Goal: Transaction & Acquisition: Purchase product/service

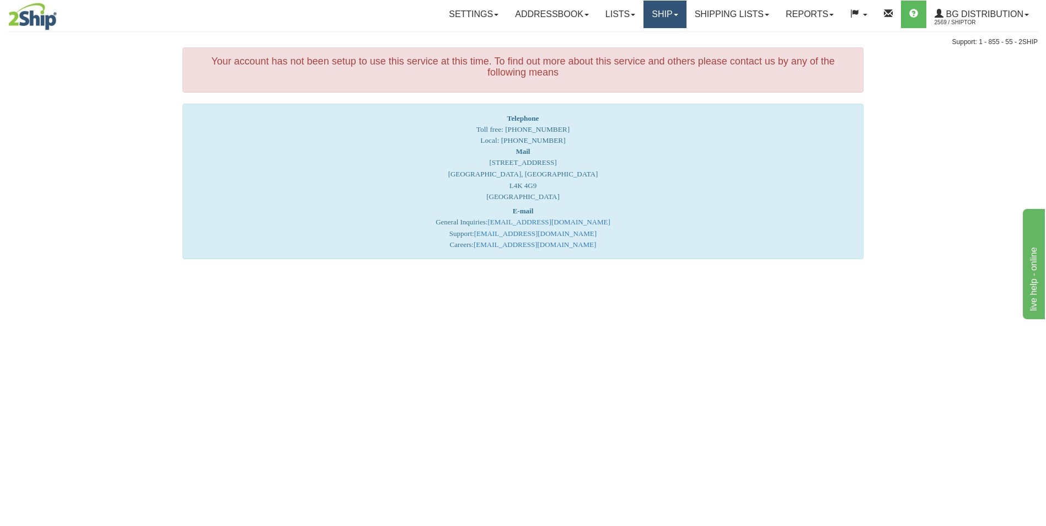
click at [651, 22] on link "Ship" at bounding box center [664, 15] width 42 height 28
click at [647, 41] on link "Ship Screen" at bounding box center [642, 38] width 87 height 14
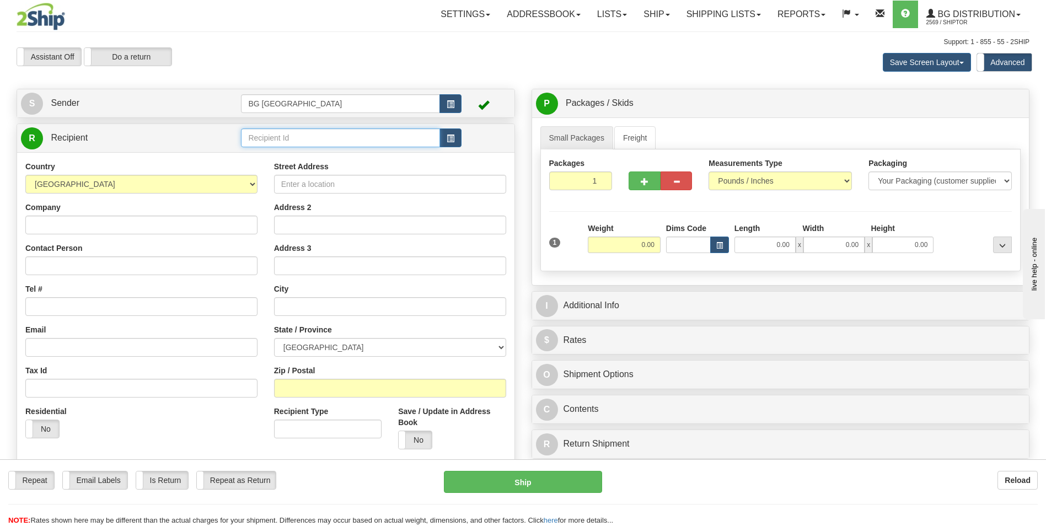
click at [259, 139] on input "text" at bounding box center [340, 137] width 198 height 19
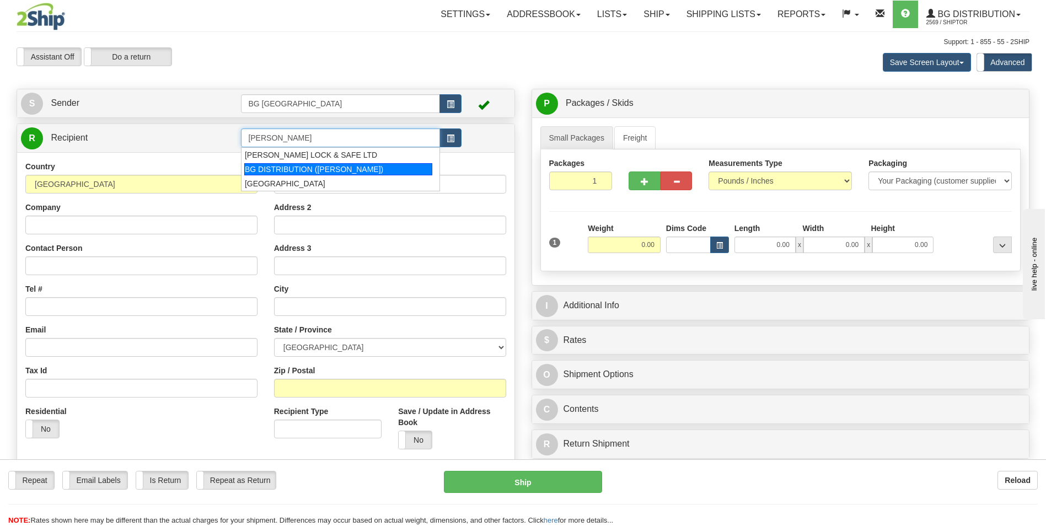
click at [276, 171] on div "BG DISTRIBUTION (OTT)" at bounding box center [338, 169] width 188 height 12
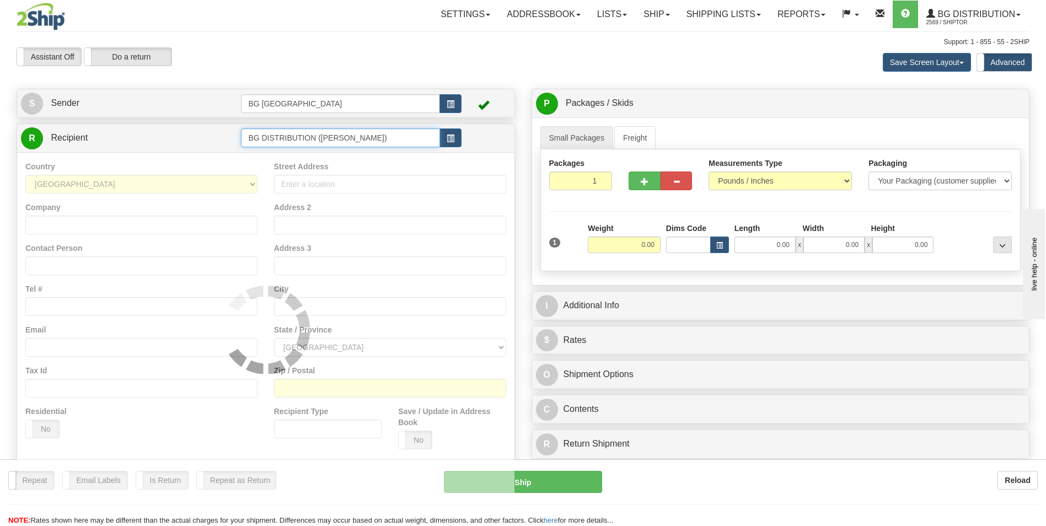
type input "BG DISTRIBUTION (OTT)"
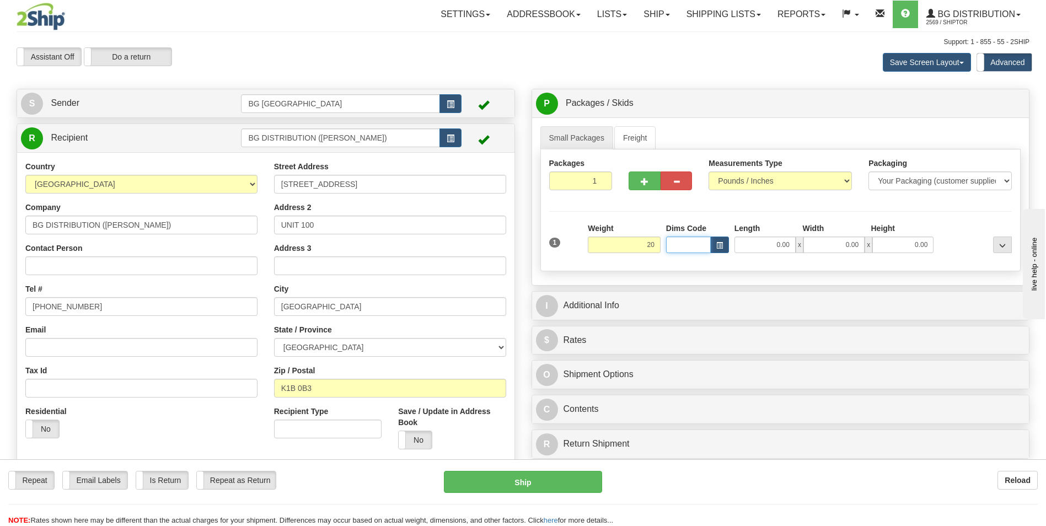
type input "20.00"
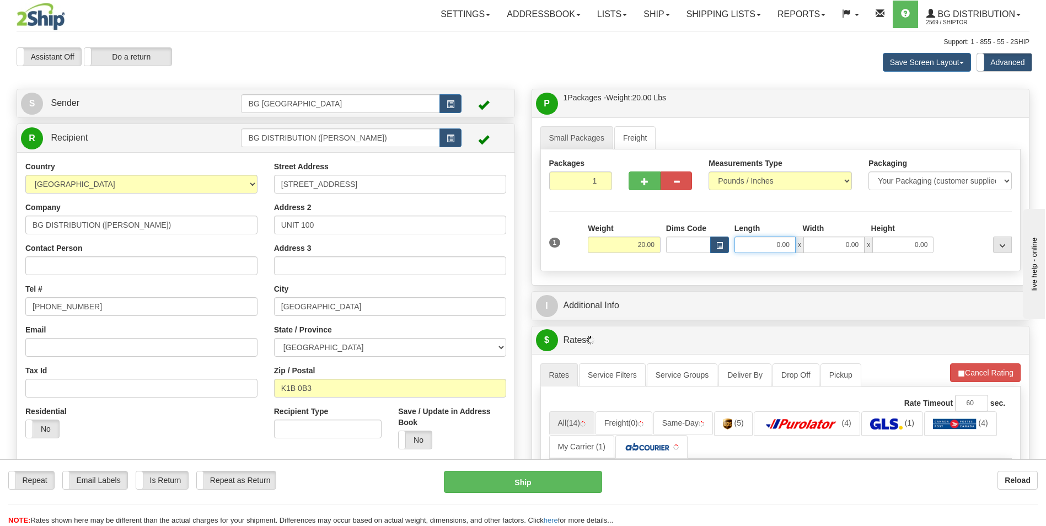
click at [763, 240] on input "0.00" at bounding box center [764, 244] width 61 height 17
type input "15.00"
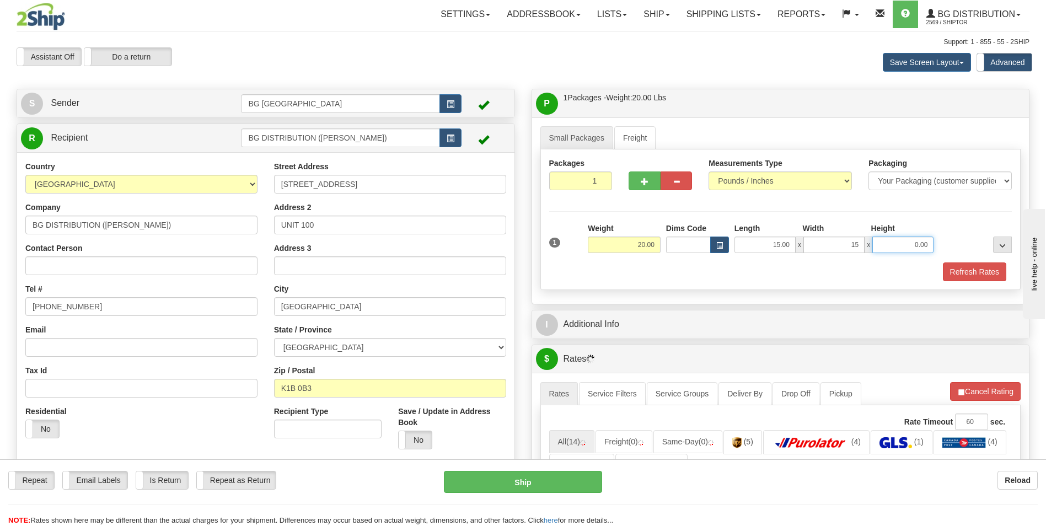
type input "15.00"
type input "10.00"
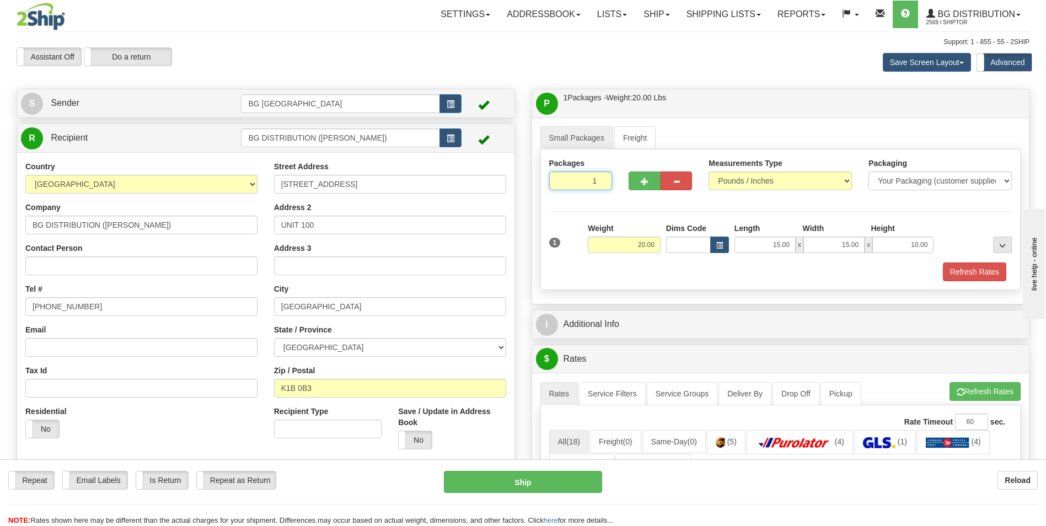
click at [589, 186] on input "1" at bounding box center [580, 180] width 63 height 19
type input "13"
click at [576, 218] on div "Packages 13 1 Measurements Type" at bounding box center [780, 219] width 481 height 141
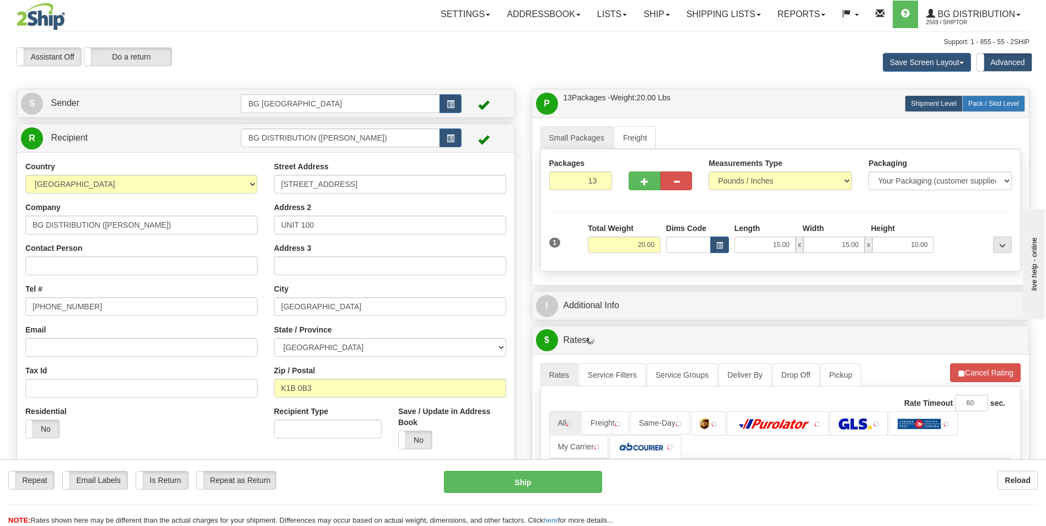
click at [989, 100] on span "Pack / Skid Level" at bounding box center [993, 104] width 51 height 8
radio input "true"
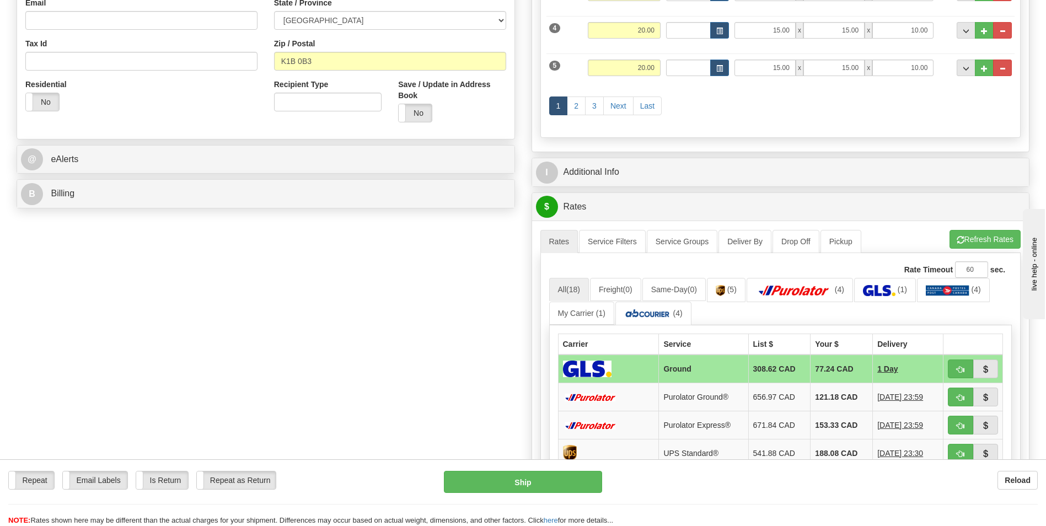
scroll to position [331, 0]
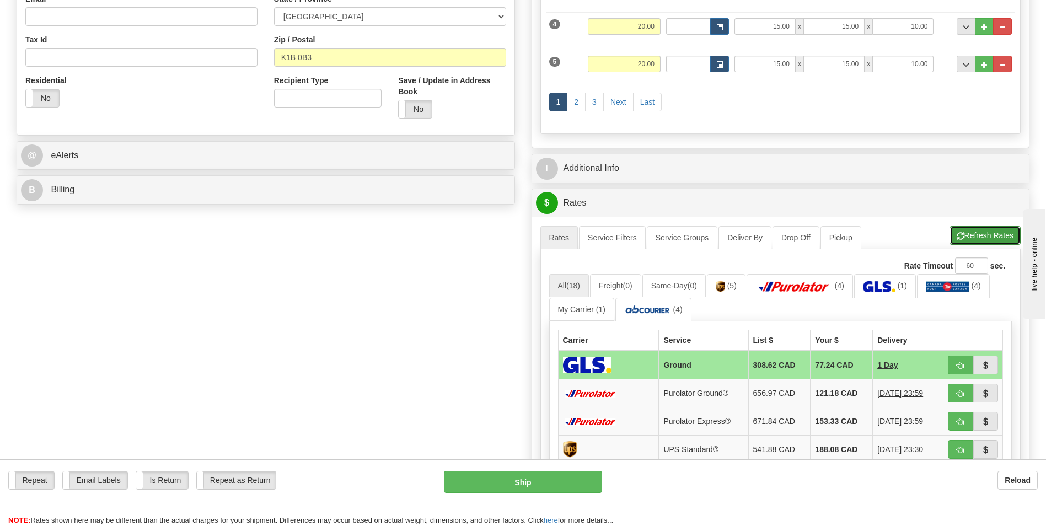
click at [981, 239] on button "Refresh Rates" at bounding box center [984, 235] width 71 height 19
click at [817, 396] on td "149.50 CAD" at bounding box center [842, 393] width 62 height 28
click at [826, 400] on td "149.50 CAD" at bounding box center [842, 393] width 62 height 28
click at [825, 395] on td "149.50 CAD" at bounding box center [842, 393] width 62 height 28
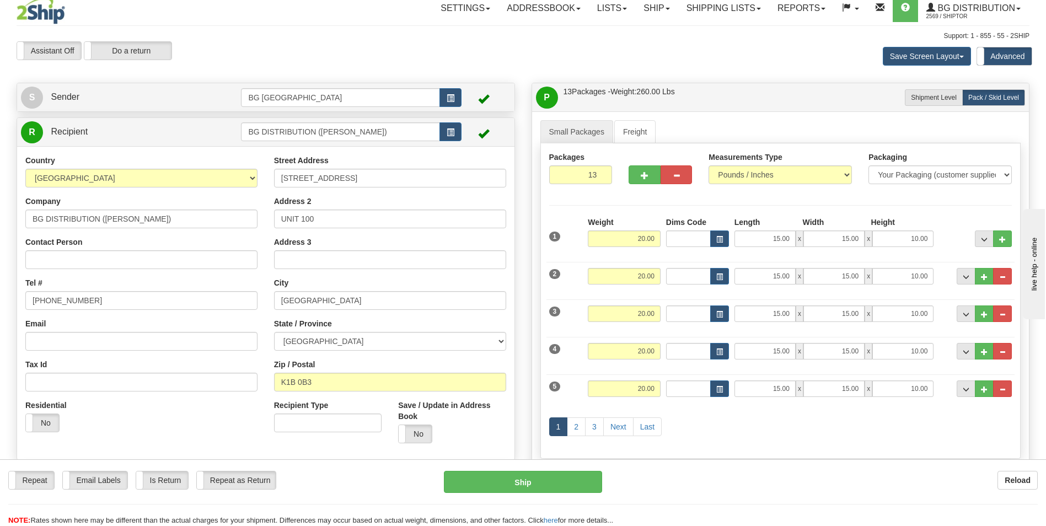
scroll to position [0, 0]
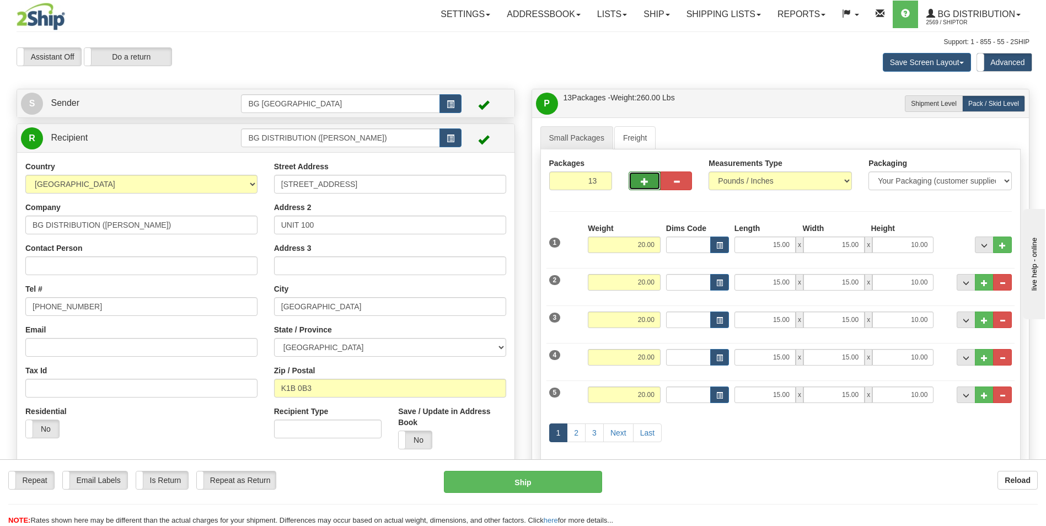
click at [647, 186] on button "button" at bounding box center [643, 180] width 31 height 19
click at [646, 184] on span "button" at bounding box center [645, 181] width 8 height 7
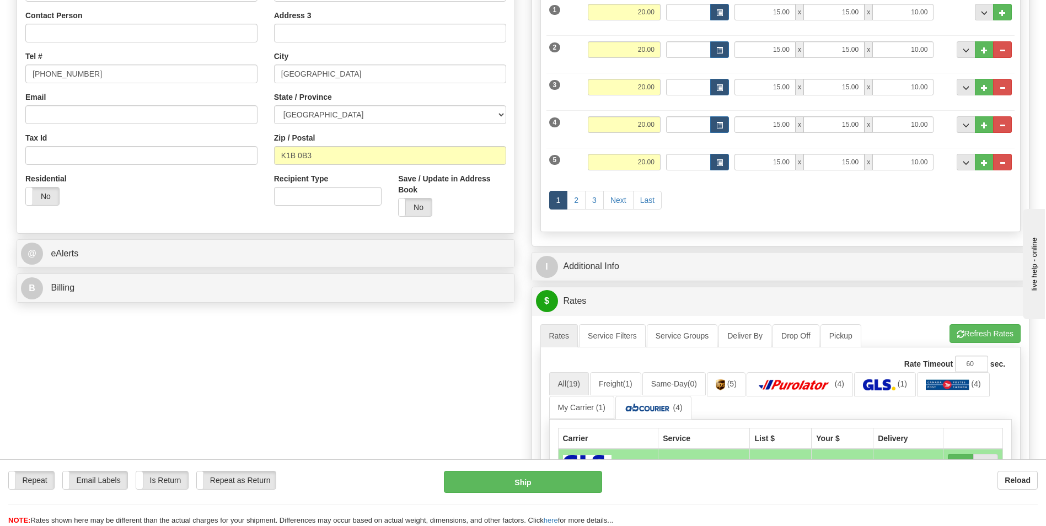
scroll to position [110, 0]
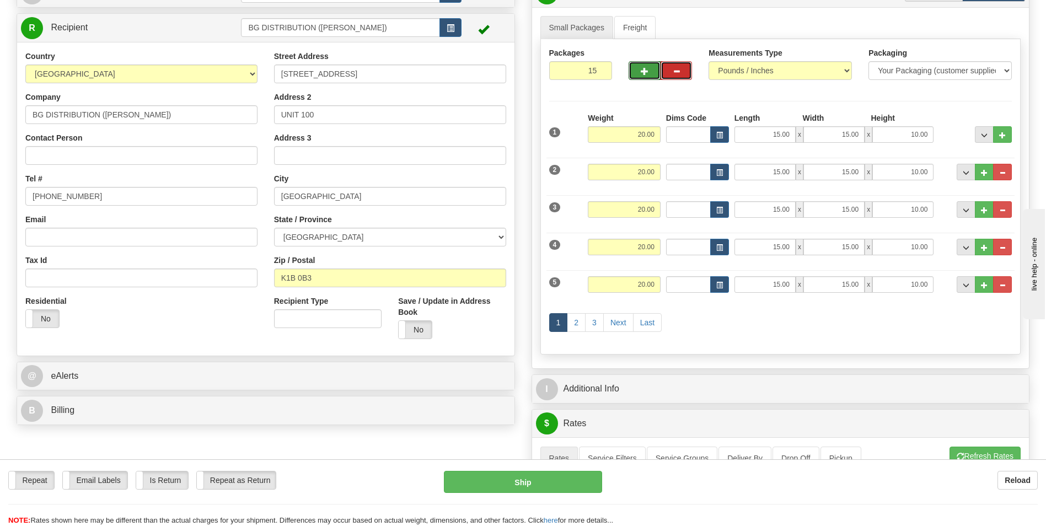
click at [681, 68] on button "button" at bounding box center [675, 70] width 31 height 19
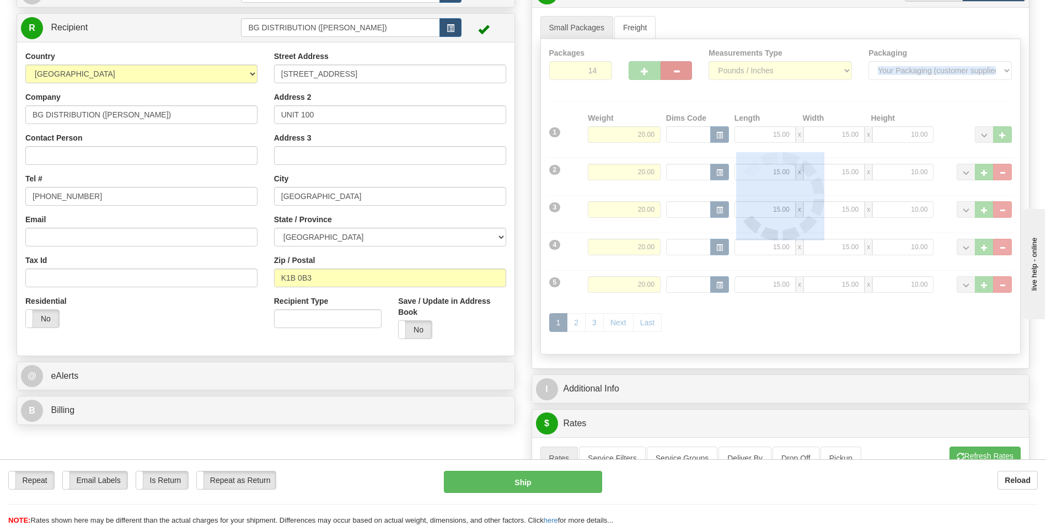
click at [681, 68] on div at bounding box center [781, 196] width 480 height 315
click at [681, 68] on div "Packages 14 15 Measurements Type" at bounding box center [780, 196] width 481 height 315
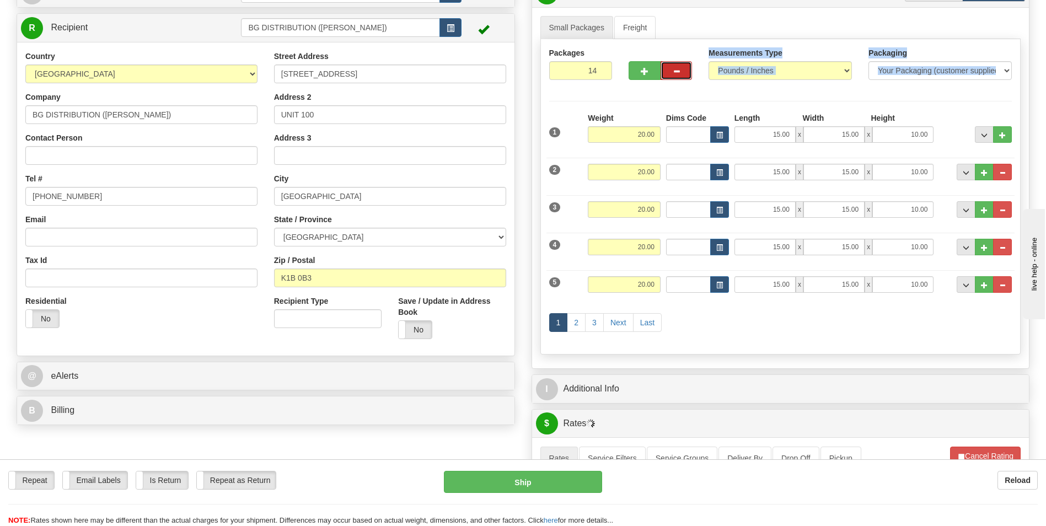
click at [681, 68] on button "button" at bounding box center [675, 70] width 31 height 19
click at [677, 71] on span "button" at bounding box center [676, 71] width 8 height 7
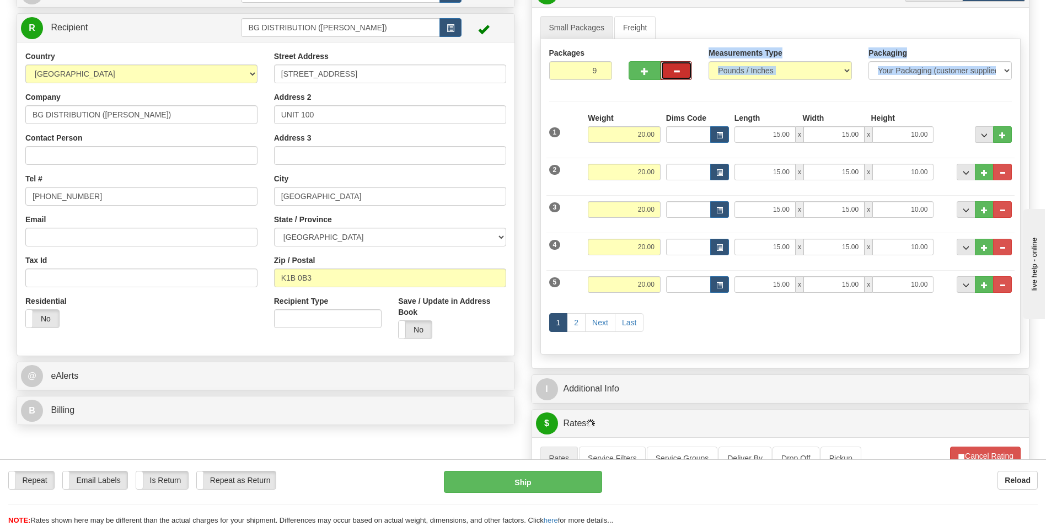
click at [677, 71] on span "button" at bounding box center [676, 71] width 8 height 7
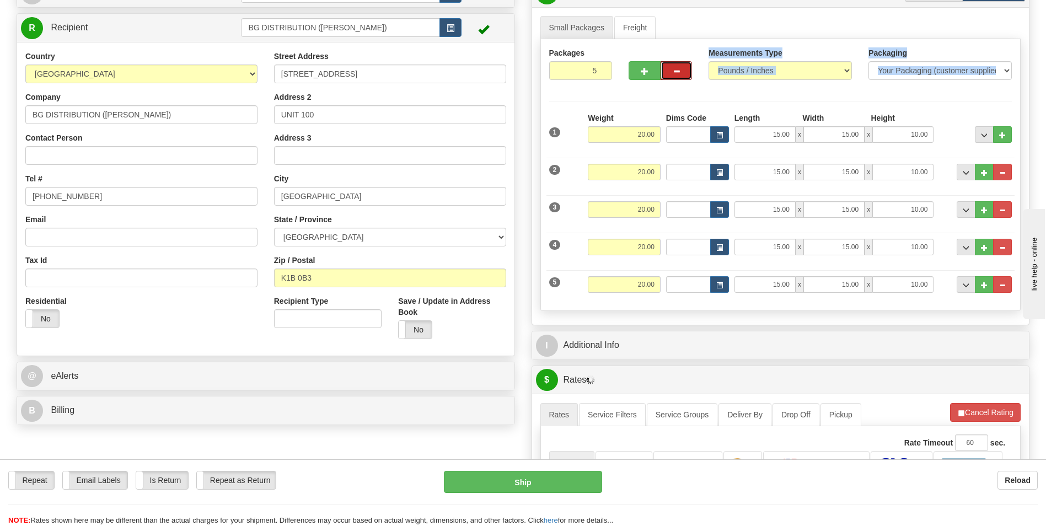
click at [677, 71] on span "button" at bounding box center [676, 71] width 8 height 7
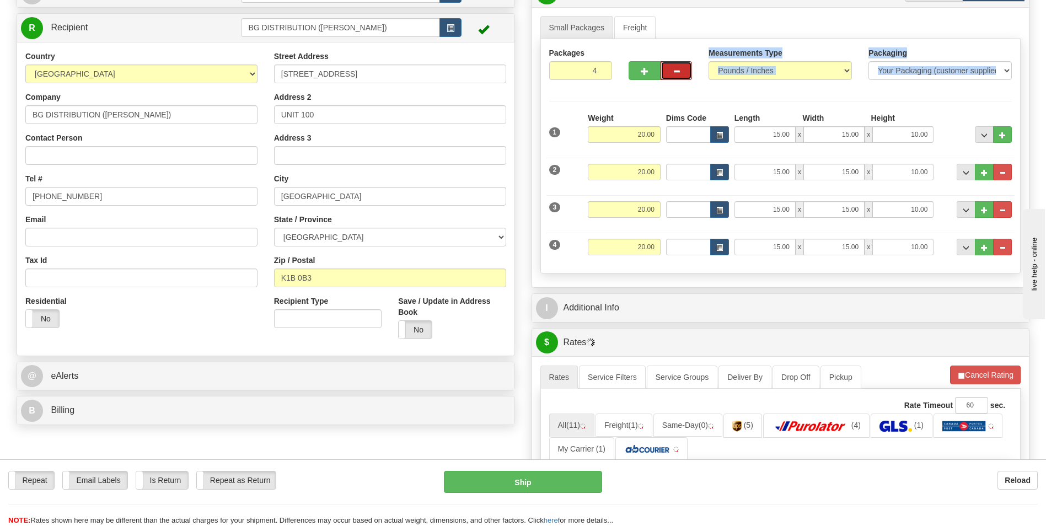
click at [677, 71] on span "button" at bounding box center [676, 71] width 8 height 7
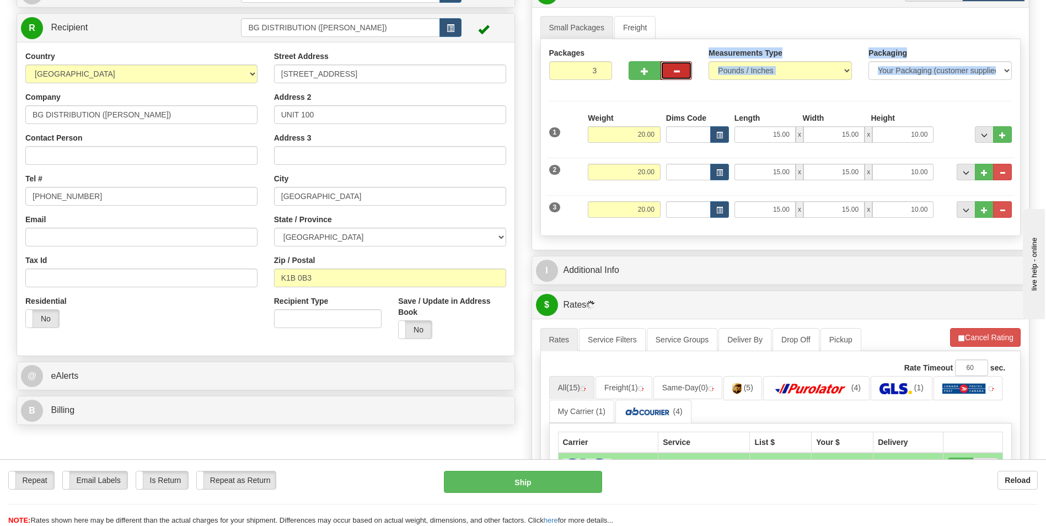
click at [677, 71] on span "button" at bounding box center [676, 71] width 8 height 7
type input "2"
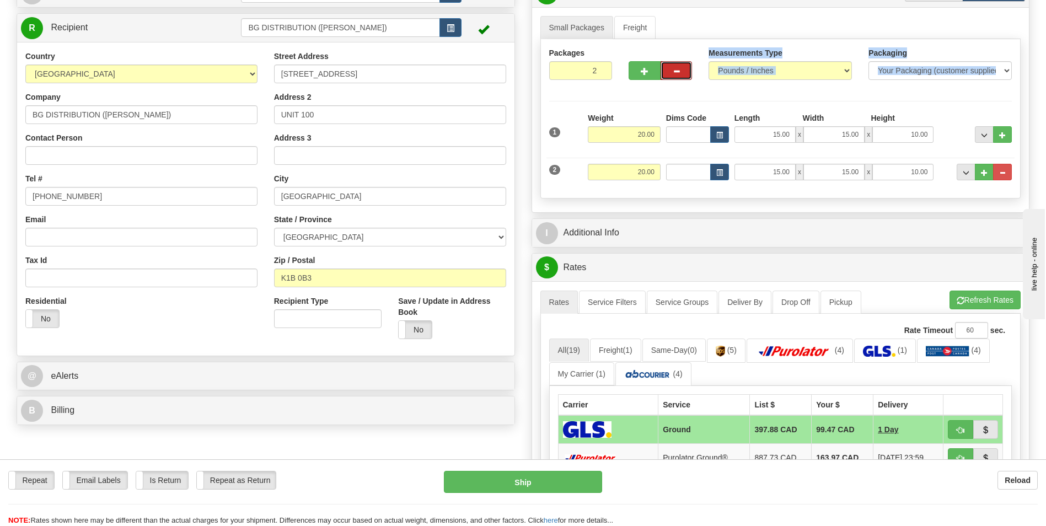
click at [677, 71] on span "button" at bounding box center [676, 71] width 8 height 7
radio input "true"
type input "1"
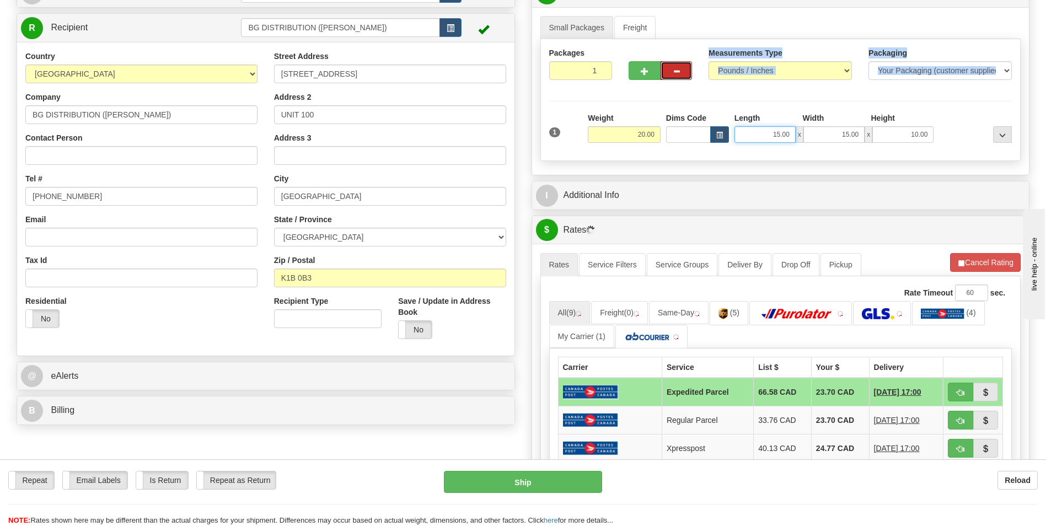
click at [763, 131] on input "15.00" at bounding box center [764, 134] width 61 height 17
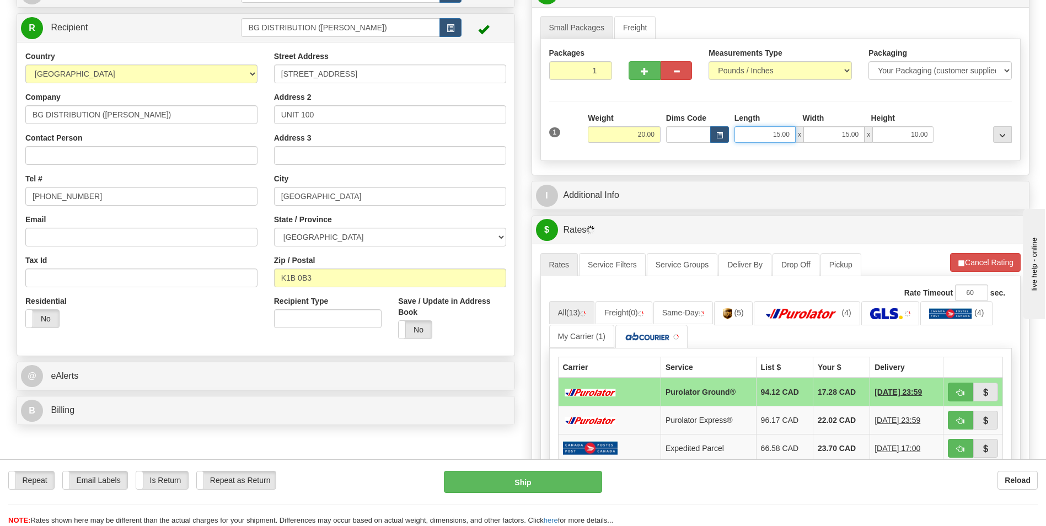
click at [763, 131] on input "15.00" at bounding box center [764, 134] width 61 height 17
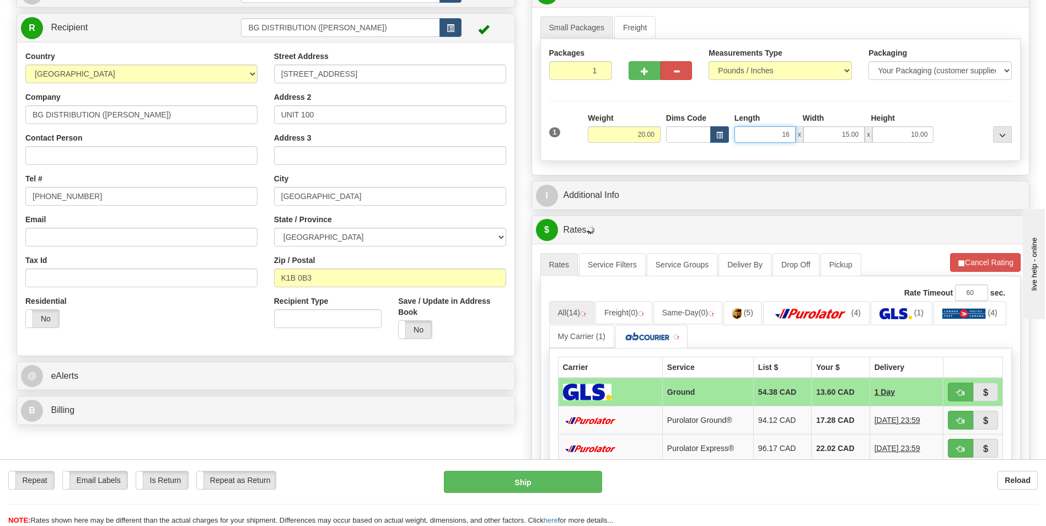
type input "1"
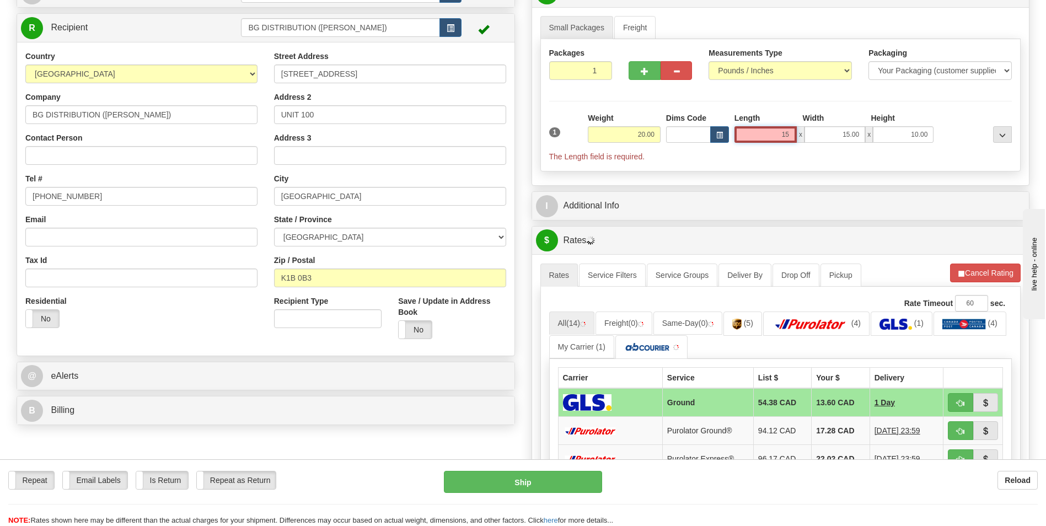
type input "15.00"
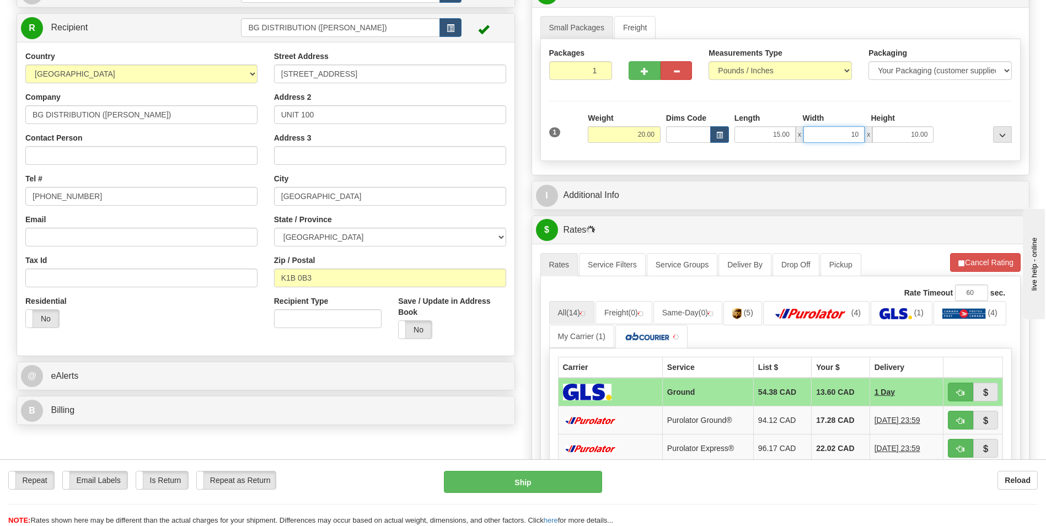
type input "10.00"
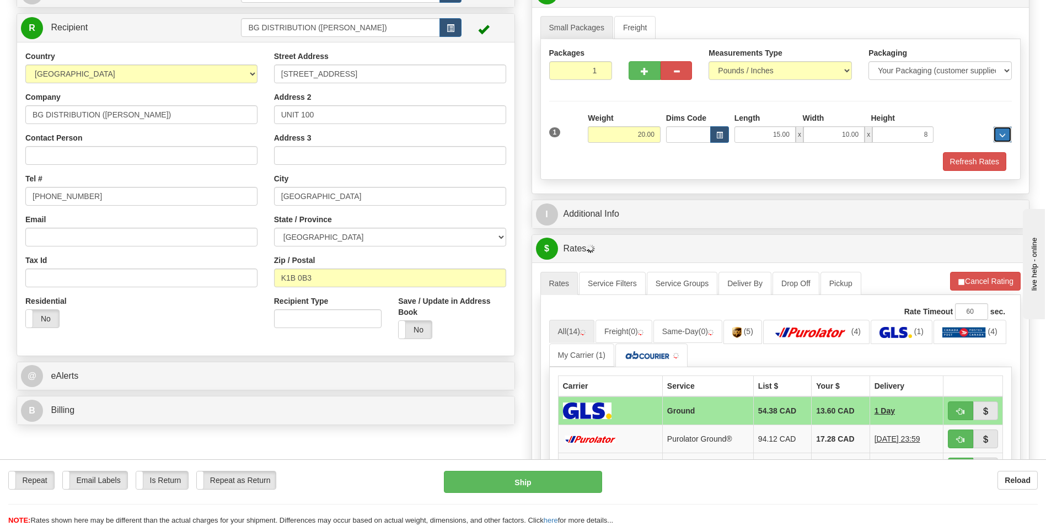
type input "8.00"
click at [584, 74] on input "1" at bounding box center [580, 70] width 63 height 19
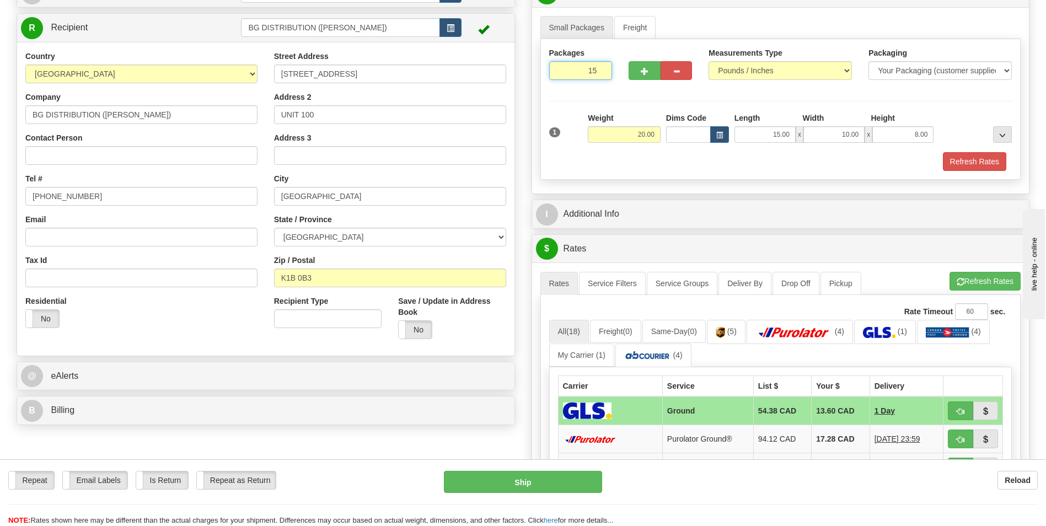
type input "15"
click at [558, 99] on div "Packages 15 1 Measurements Type" at bounding box center [780, 109] width 481 height 141
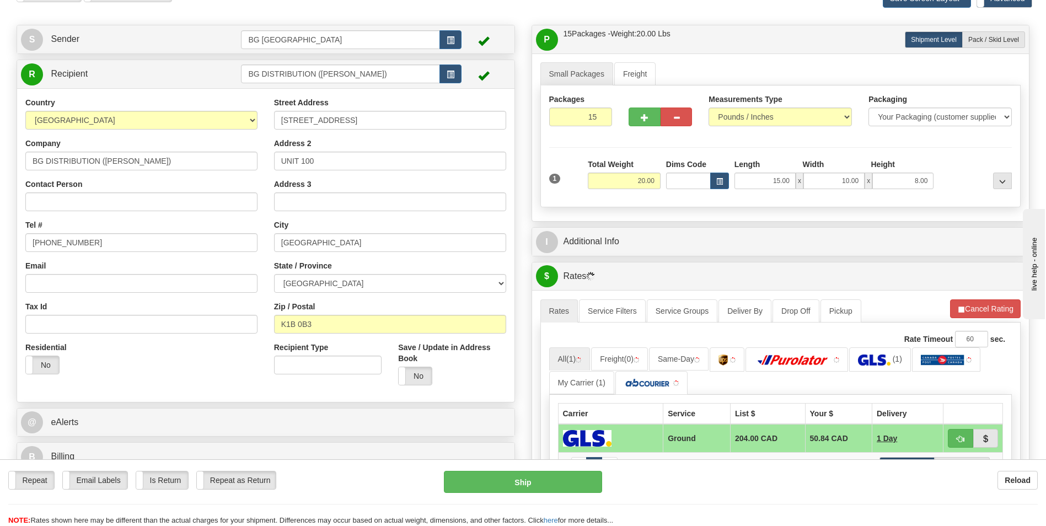
scroll to position [0, 0]
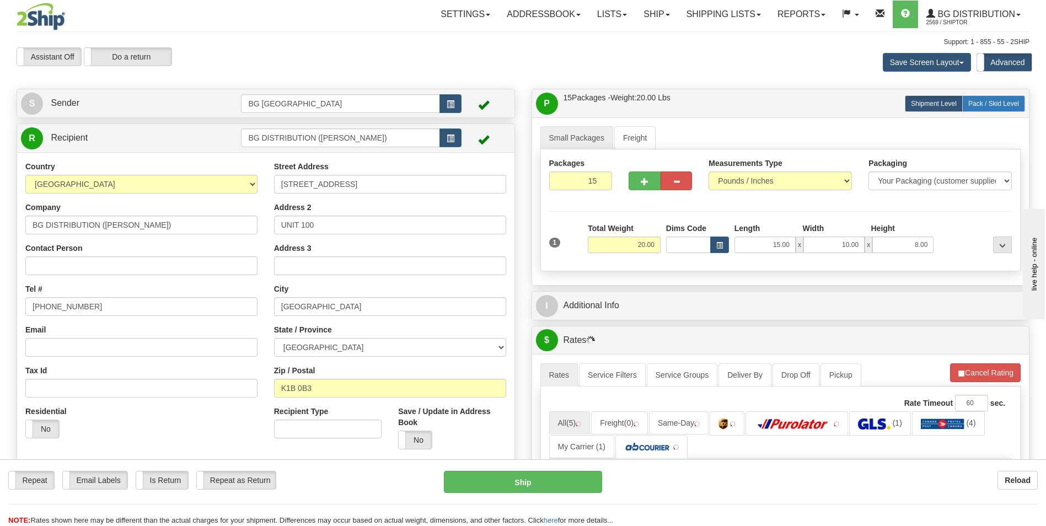
click at [980, 108] on label "Pack / Skid Level Pack.." at bounding box center [993, 103] width 63 height 17
radio input "true"
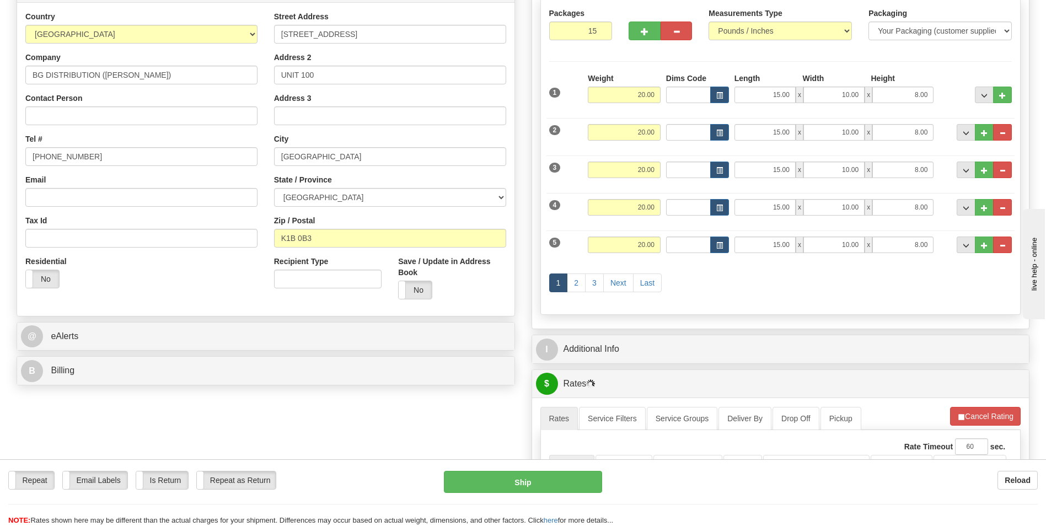
scroll to position [331, 0]
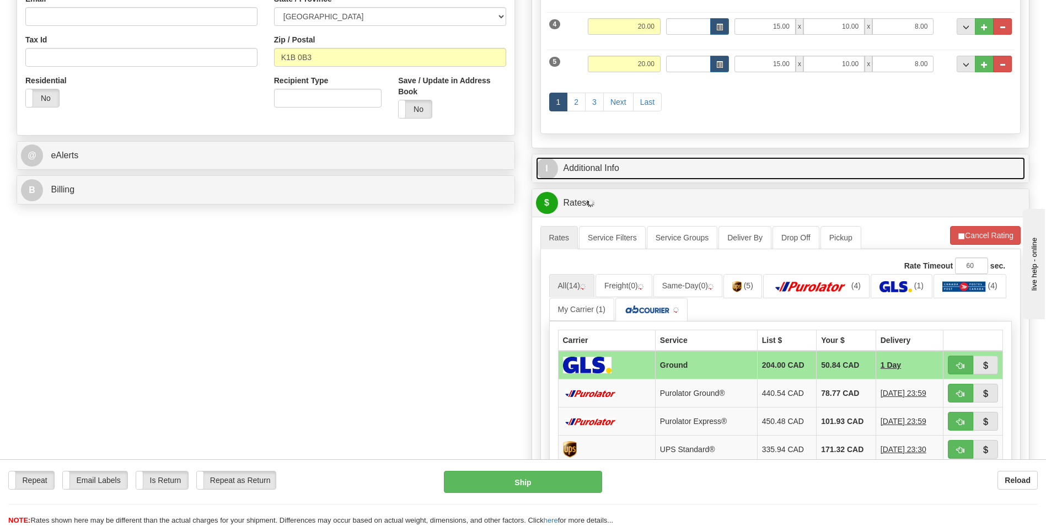
click at [629, 178] on link "I Additional Info" at bounding box center [780, 168] width 489 height 23
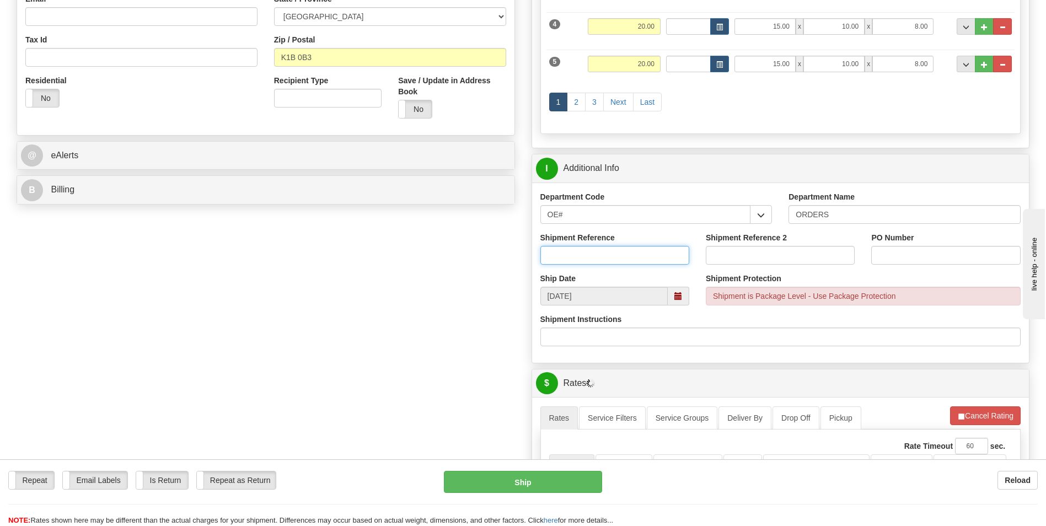
click at [579, 255] on input "Shipment Reference" at bounding box center [614, 255] width 149 height 19
type input "70182974-00"
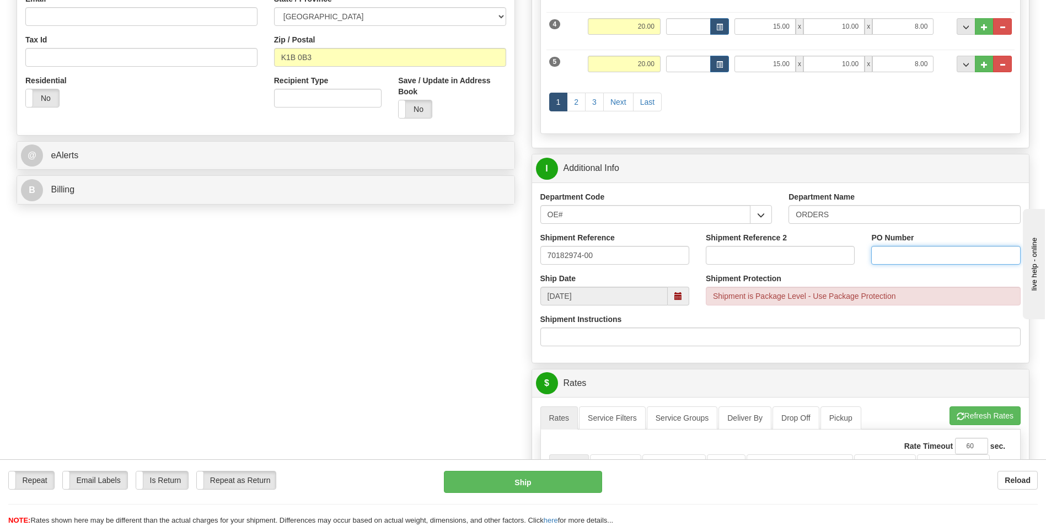
click at [882, 256] on input "PO Number" at bounding box center [945, 255] width 149 height 19
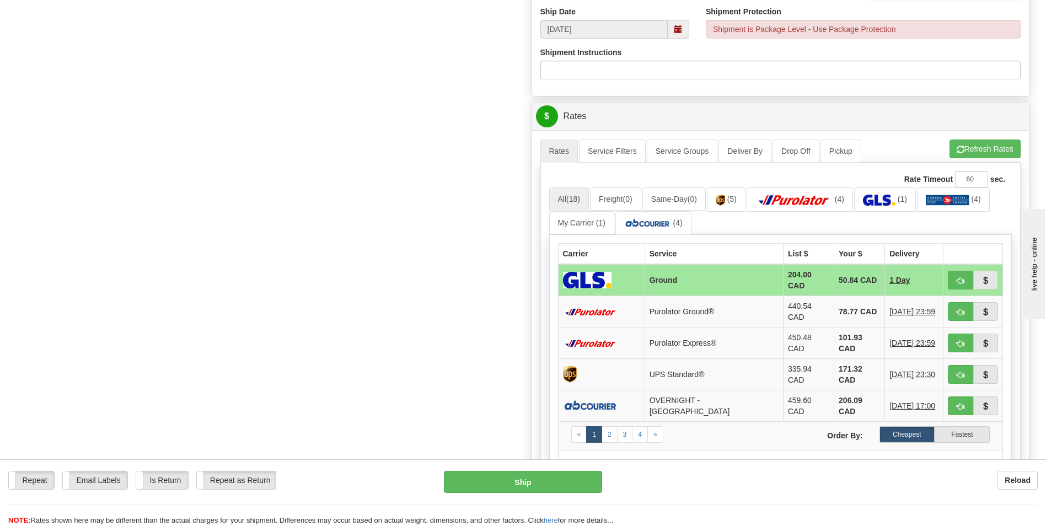
scroll to position [606, 0]
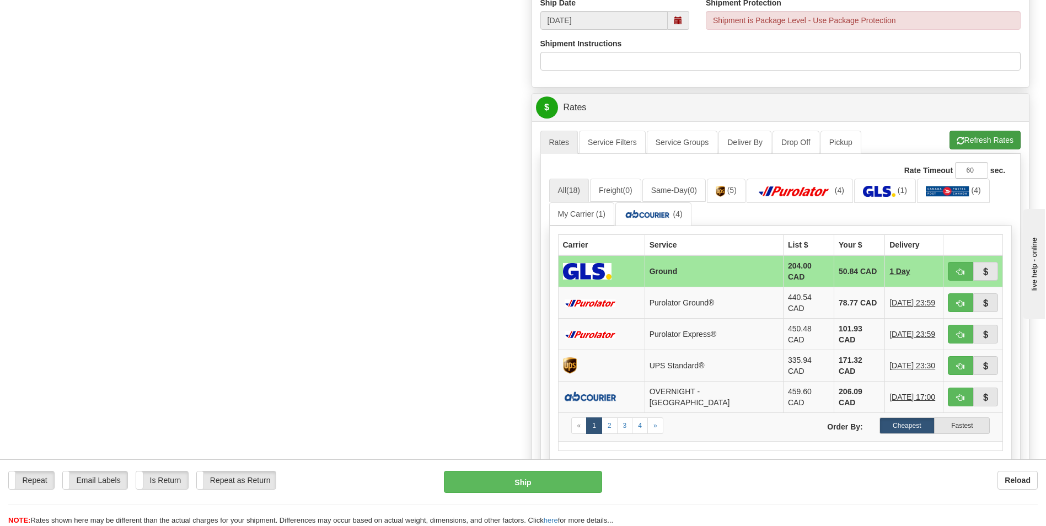
type input "0"
click at [960, 142] on span "button" at bounding box center [960, 140] width 8 height 7
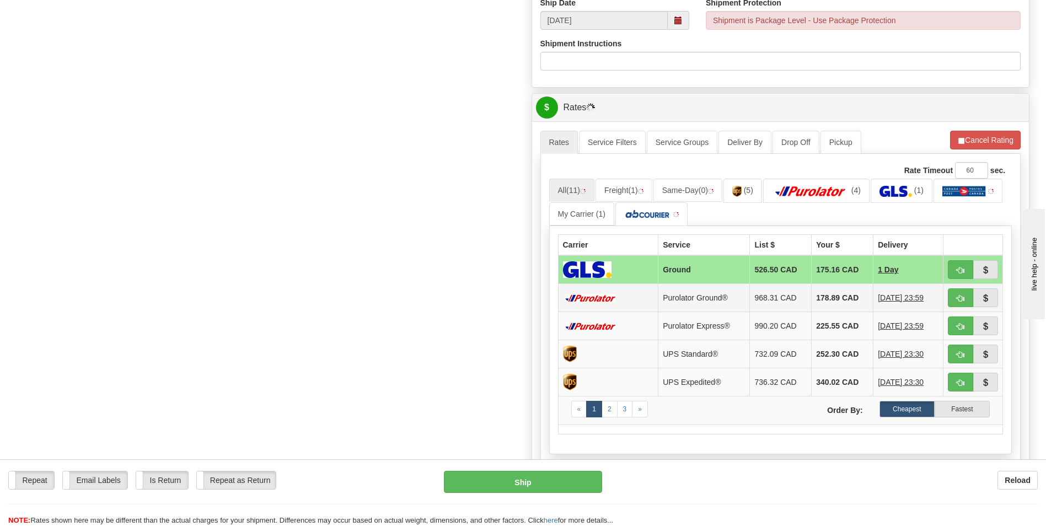
click at [837, 301] on td "178.89 CAD" at bounding box center [842, 298] width 62 height 28
click at [833, 300] on td "178.89 CAD" at bounding box center [842, 298] width 62 height 28
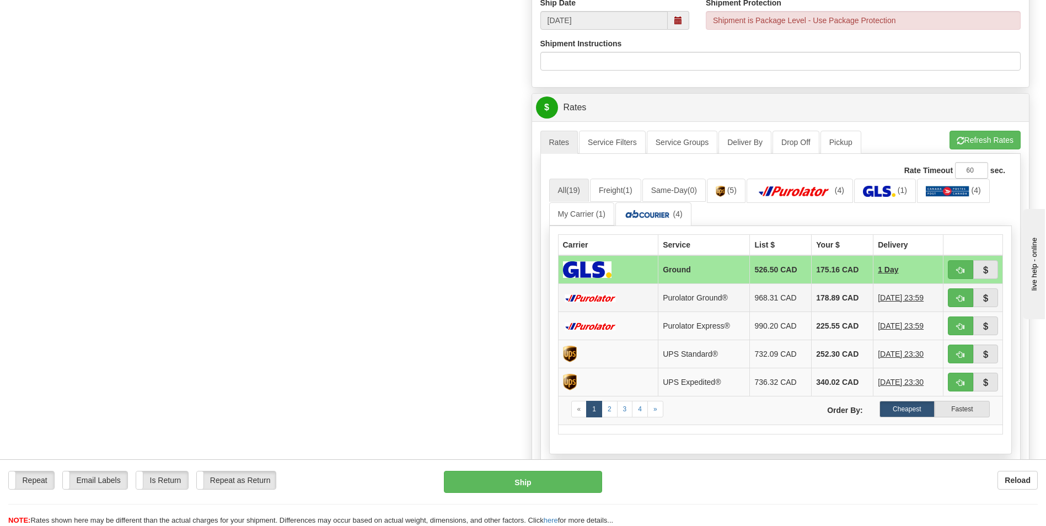
click at [831, 303] on td "178.89 CAD" at bounding box center [842, 298] width 62 height 28
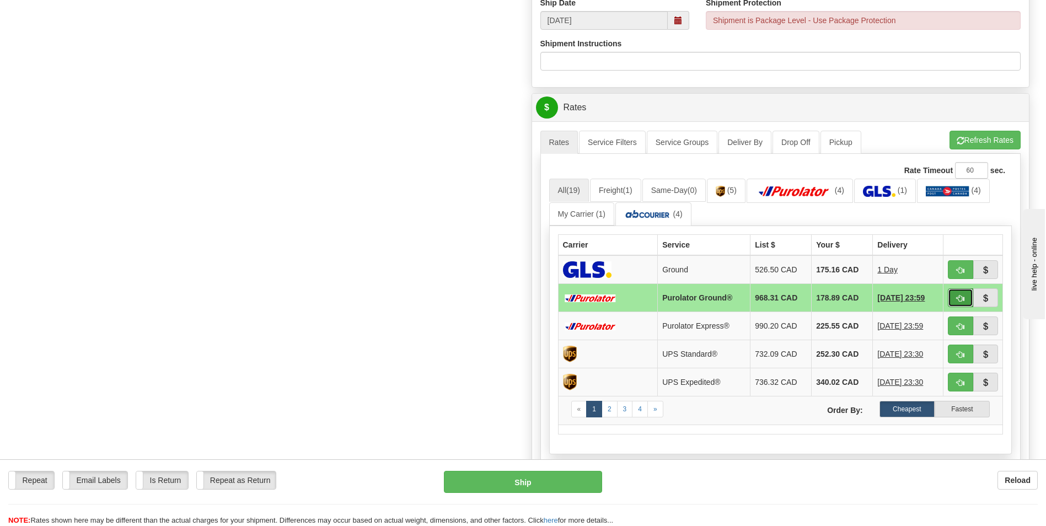
click at [964, 299] on button "button" at bounding box center [960, 297] width 25 height 19
type input "260"
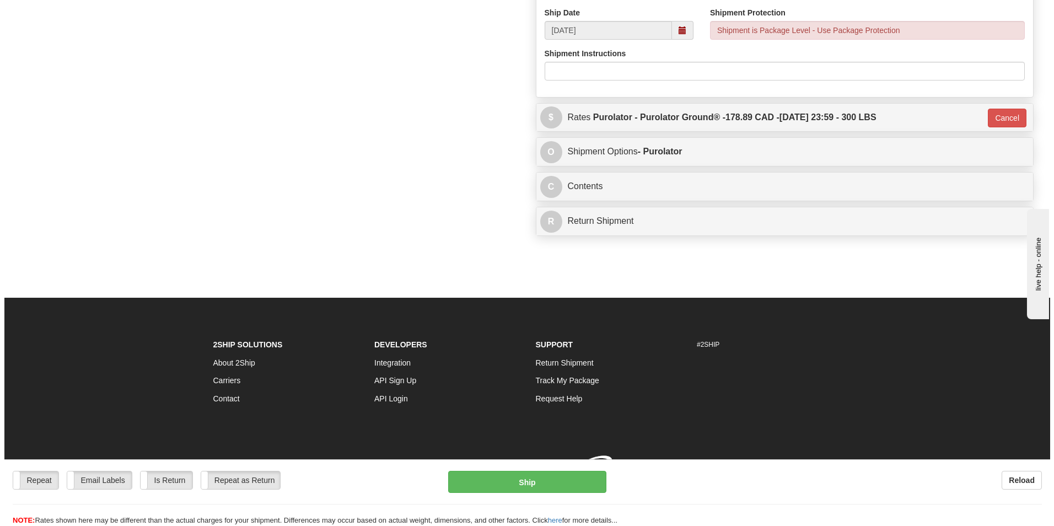
scroll to position [606, 0]
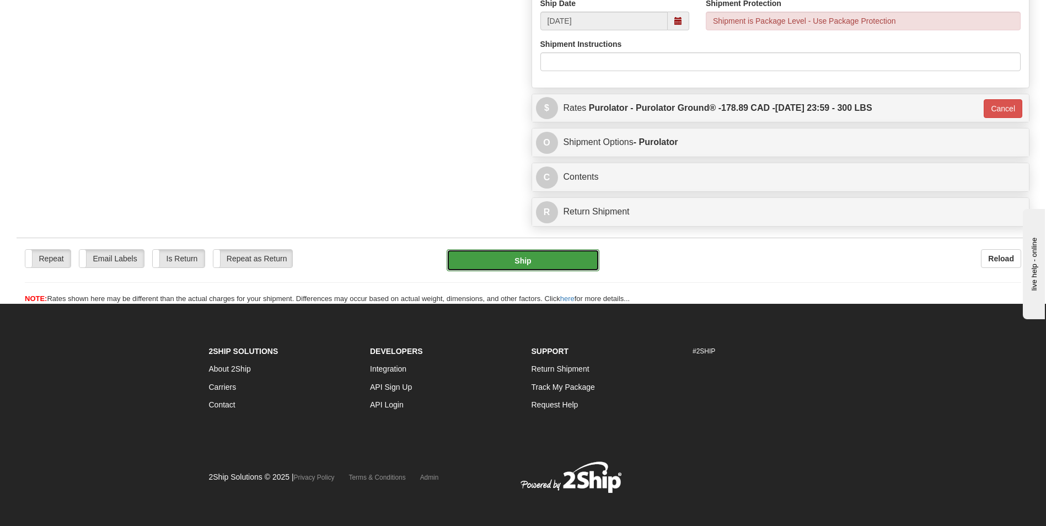
click at [554, 266] on button "Ship" at bounding box center [522, 260] width 152 height 22
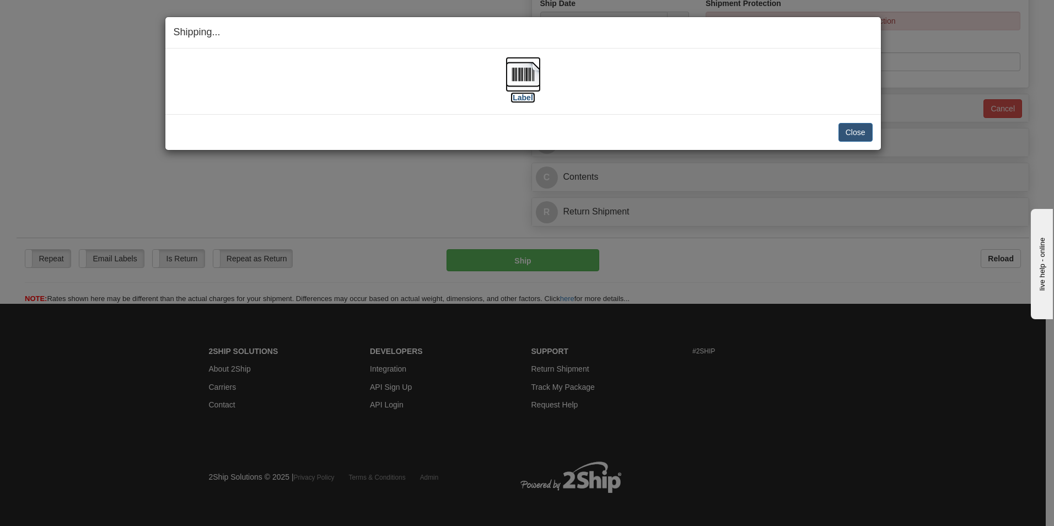
click at [519, 72] on img at bounding box center [522, 74] width 35 height 35
click at [852, 132] on button "Close" at bounding box center [855, 132] width 34 height 19
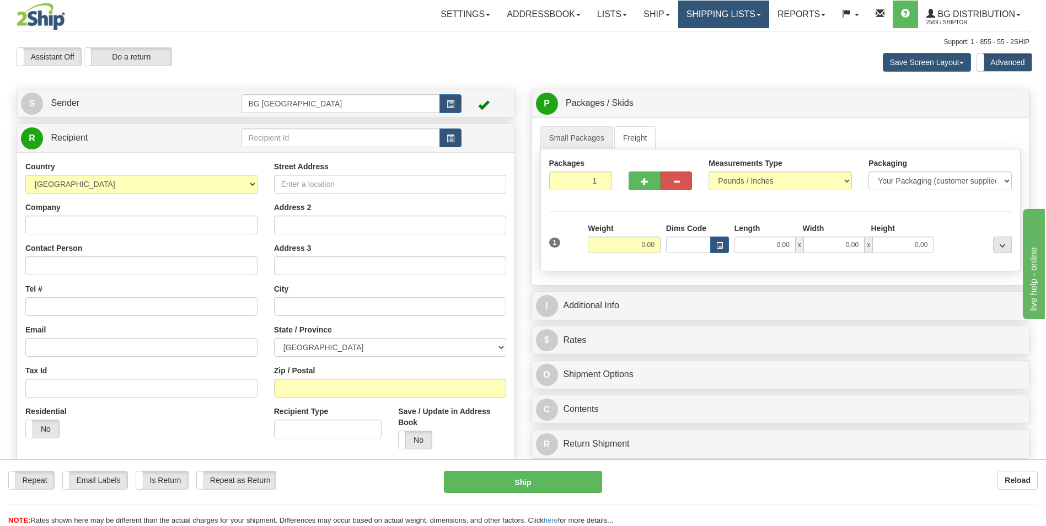
click at [707, 16] on link "Shipping lists" at bounding box center [723, 15] width 91 height 28
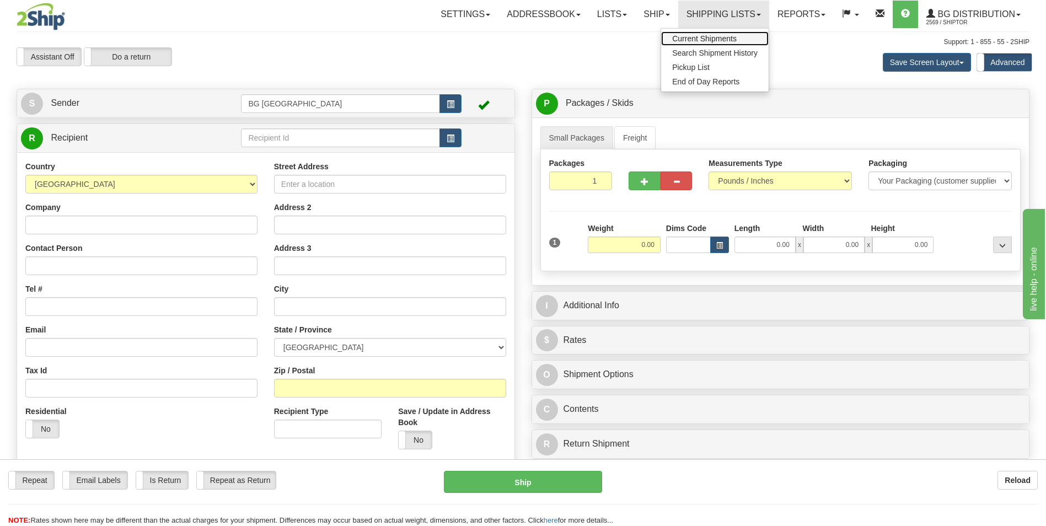
click at [695, 41] on span "Current Shipments" at bounding box center [704, 38] width 64 height 9
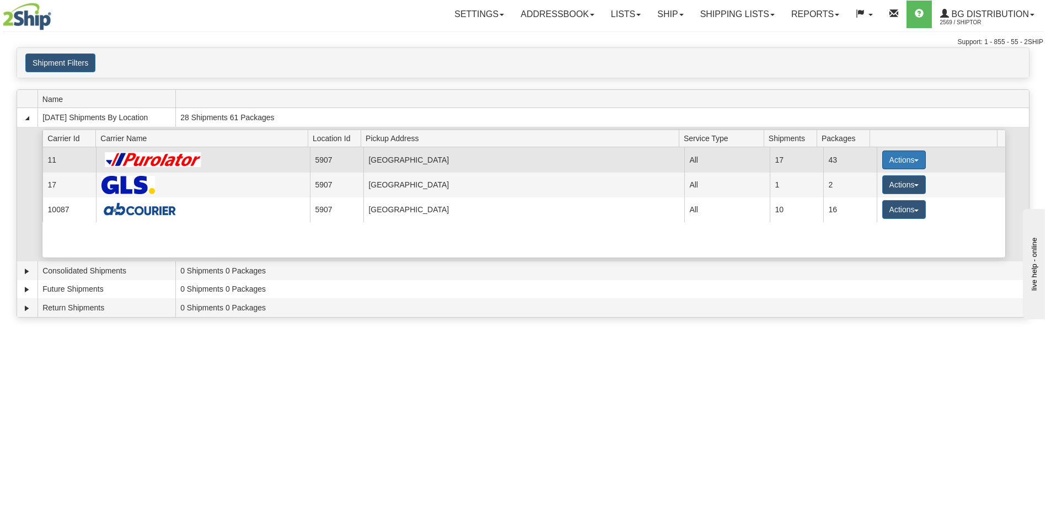
click at [892, 162] on button "Actions" at bounding box center [904, 159] width 44 height 19
click at [862, 180] on span "Details" at bounding box center [863, 180] width 30 height 8
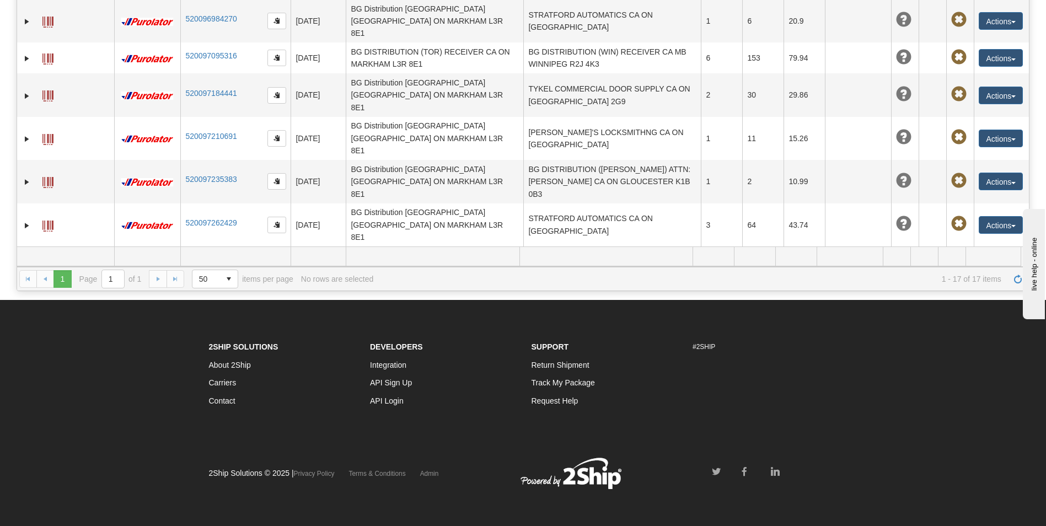
scroll to position [228, 0]
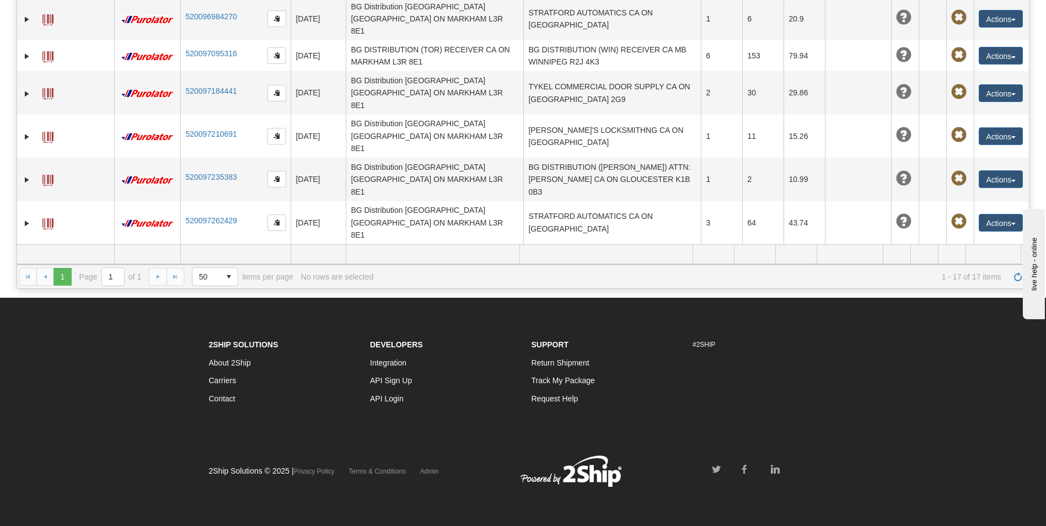
click at [793, 374] on td "178.89" at bounding box center [803, 395] width 41 height 43
click at [978, 386] on button "Actions" at bounding box center [1000, 395] width 44 height 18
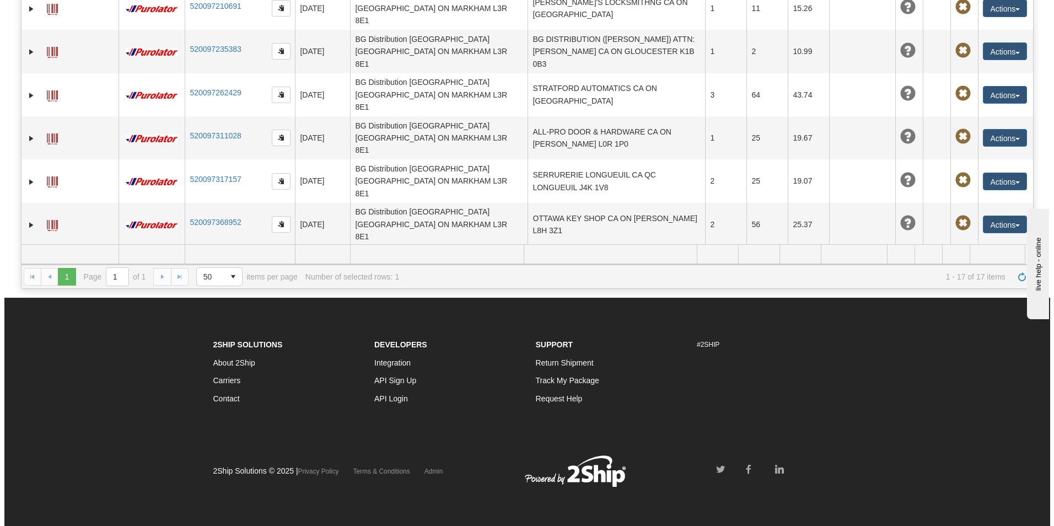
scroll to position [346, 0]
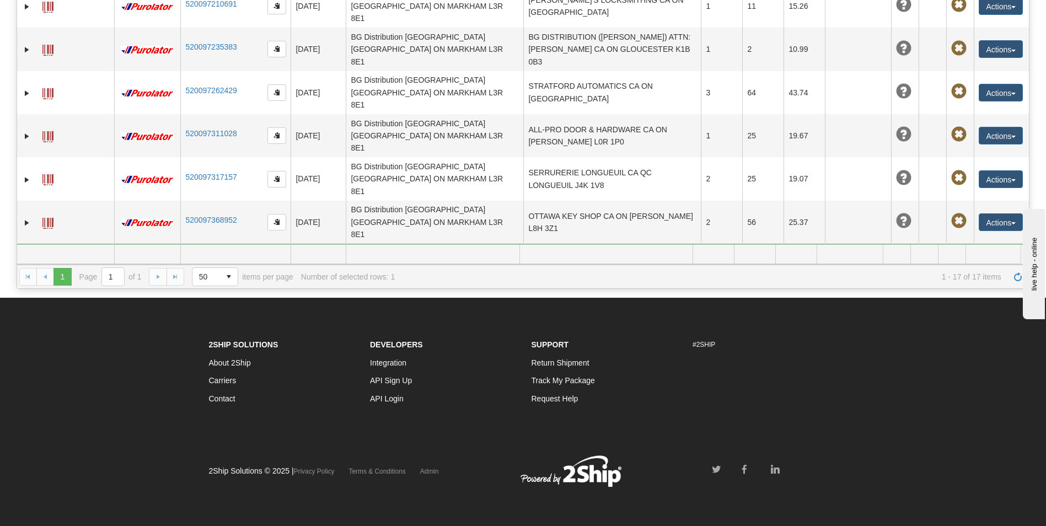
click at [936, 321] on link "Delete" at bounding box center [965, 328] width 114 height 14
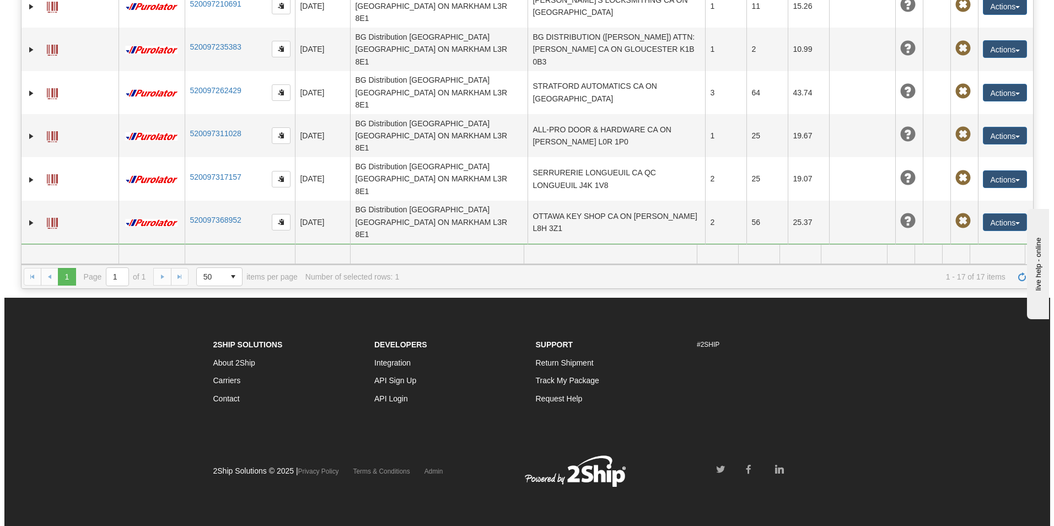
scroll to position [216, 0]
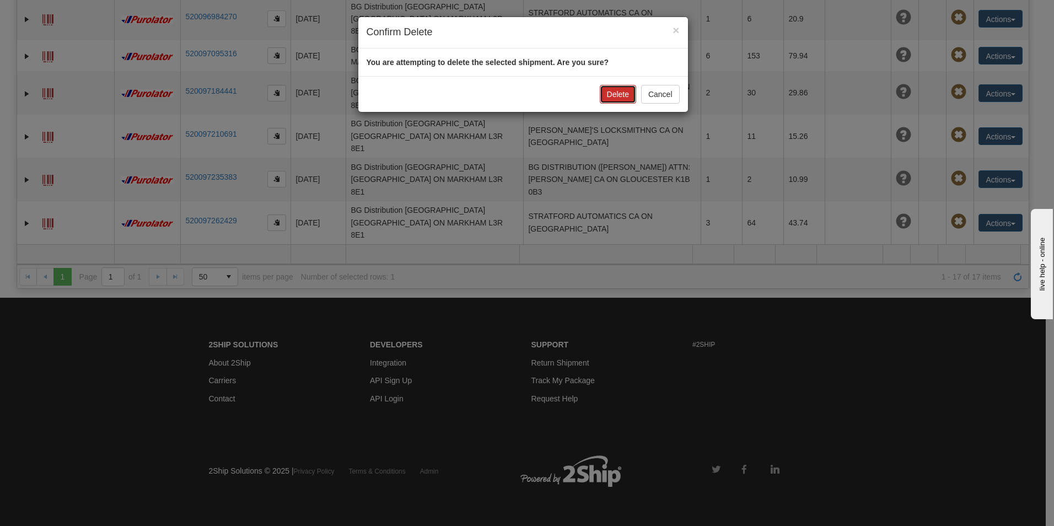
click at [620, 96] on button "Delete" at bounding box center [618, 94] width 36 height 19
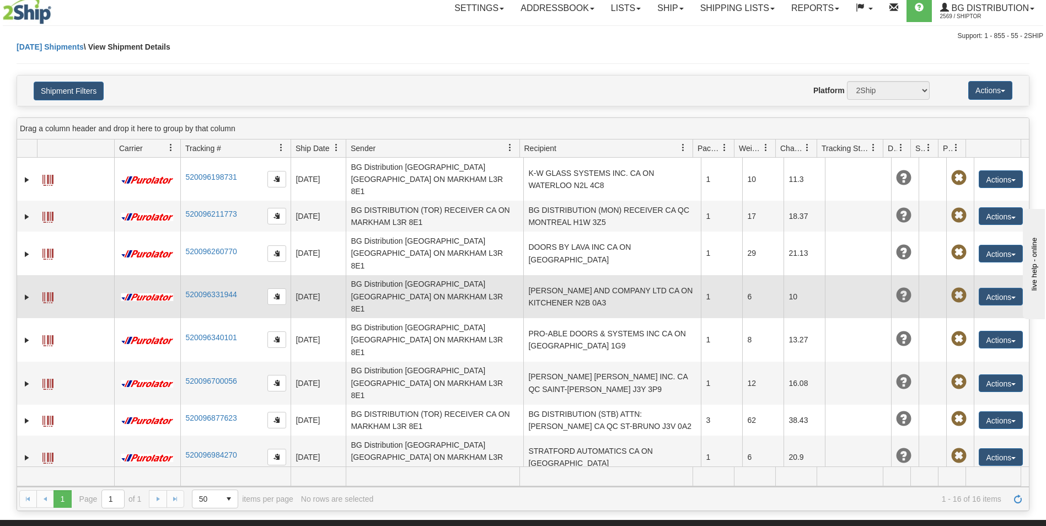
scroll to position [0, 0]
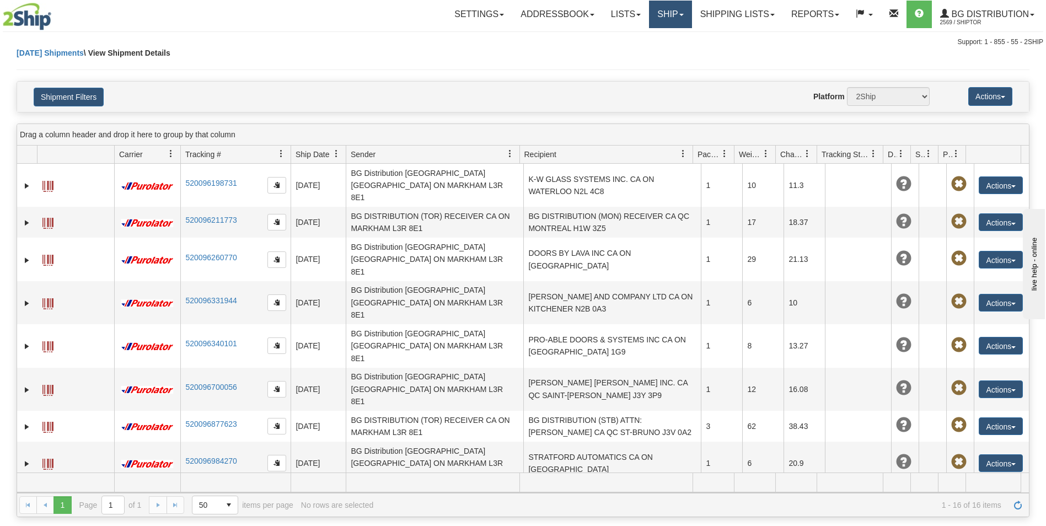
click at [657, 15] on link "Ship" at bounding box center [670, 15] width 42 height 28
click at [651, 32] on link "Ship Screen" at bounding box center [647, 38] width 87 height 14
